Goal: Transaction & Acquisition: Subscribe to service/newsletter

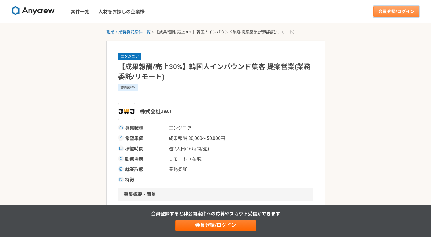
click at [390, 12] on link "会員登録/ログイン" at bounding box center [397, 12] width 46 height 12
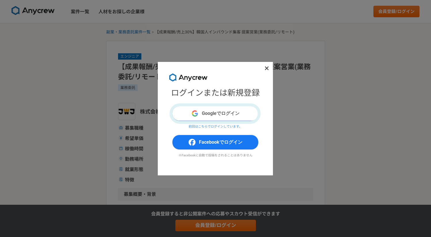
click at [242, 109] on button "Googleでログイン" at bounding box center [215, 113] width 86 height 15
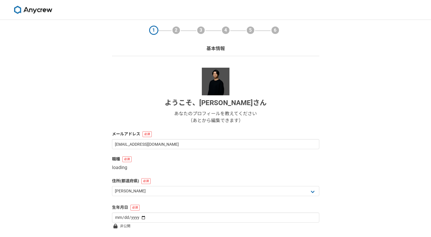
select select "13"
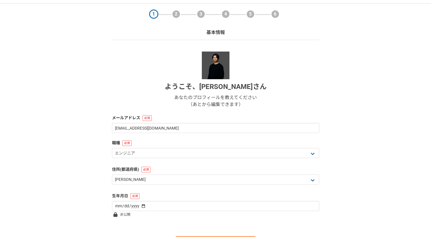
scroll to position [16, 0]
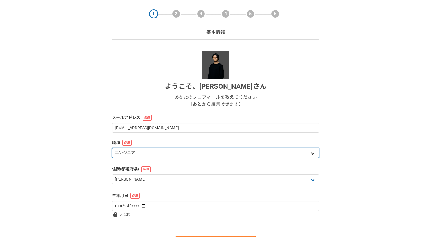
click at [152, 150] on select "エンジニア デザイナー ライター 営業 マーケティング 企画・事業開発 バックオフィス その他" at bounding box center [215, 153] width 207 height 10
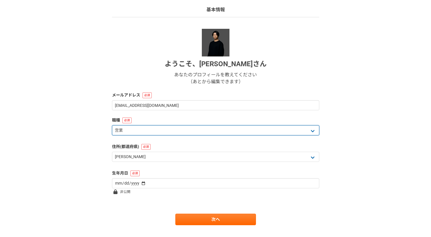
scroll to position [50, 0]
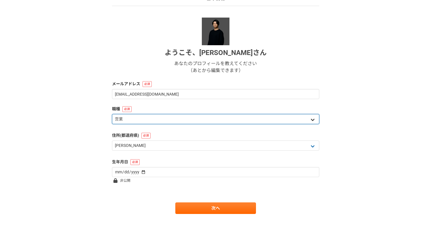
click at [123, 120] on select "エンジニア デザイナー ライター 営業 マーケティング 企画・事業開発 バックオフィス その他" at bounding box center [215, 119] width 207 height 10
select select "5"
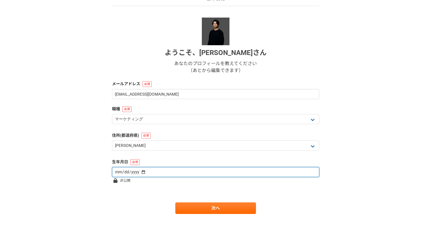
click at [145, 171] on input "date" at bounding box center [215, 172] width 207 height 10
type input "1995-03-22"
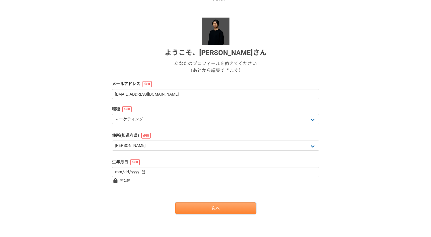
click at [192, 213] on link "次へ" at bounding box center [215, 208] width 81 height 12
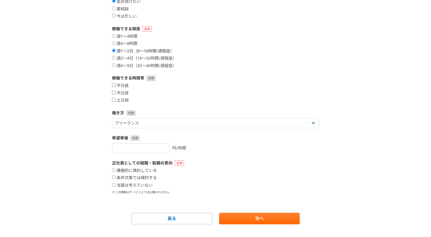
scroll to position [0, 0]
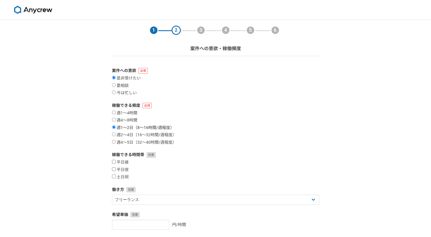
select select "13"
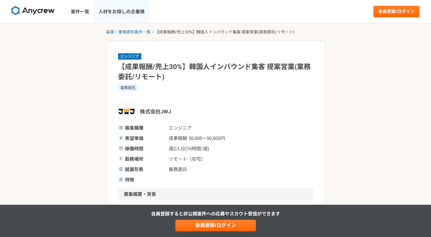
click at [120, 12] on link "人材をお探しの企業様" at bounding box center [121, 11] width 55 height 23
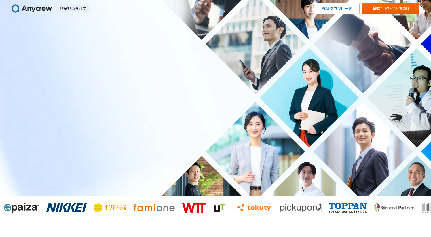
click at [398, 7] on span "（無料）" at bounding box center [403, 9] width 12 height 4
